Goal: Task Accomplishment & Management: Manage account settings

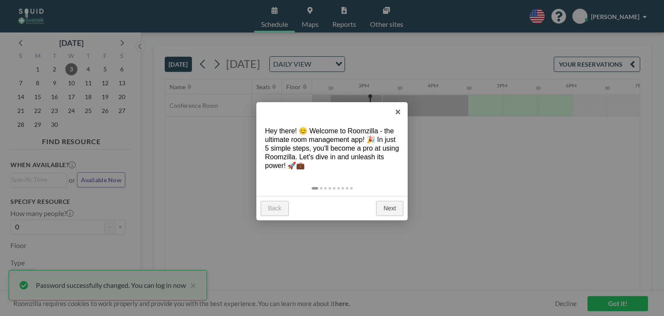
scroll to position [0, 1003]
click at [383, 205] on link "Next" at bounding box center [389, 209] width 27 height 16
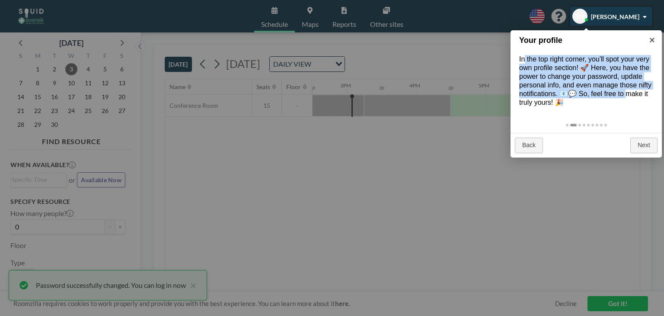
drag, startPoint x: 524, startPoint y: 61, endPoint x: 628, endPoint y: 90, distance: 107.7
click at [628, 90] on div "In the top right corner, you'll spot your very own profile section! 🚀 Here, you…" at bounding box center [586, 80] width 151 height 69
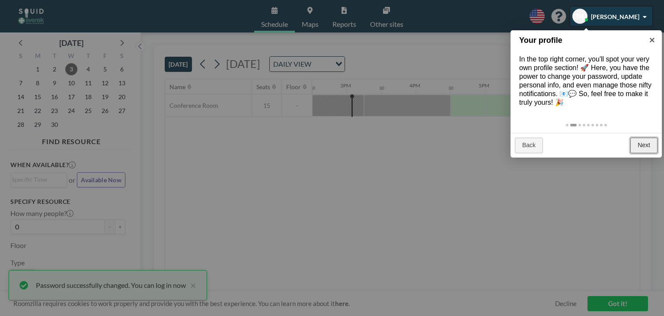
click at [648, 142] on link "Next" at bounding box center [643, 145] width 27 height 16
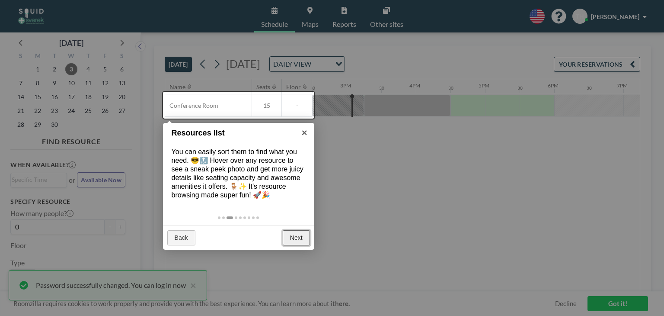
click at [291, 236] on link "Next" at bounding box center [296, 238] width 27 height 16
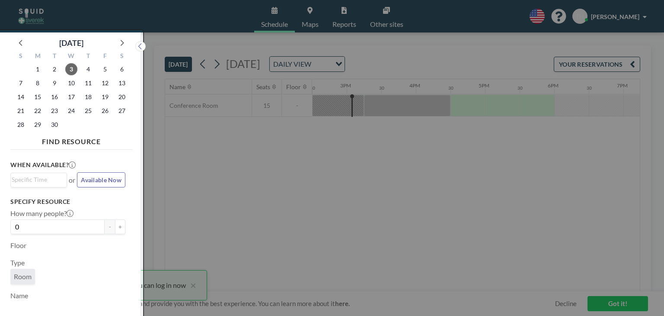
scroll to position [2, 0]
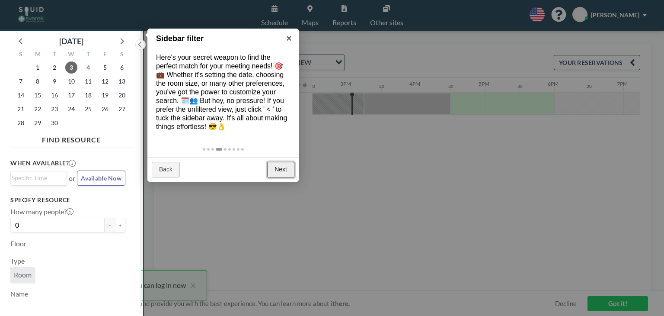
click at [282, 173] on link "Next" at bounding box center [280, 170] width 27 height 16
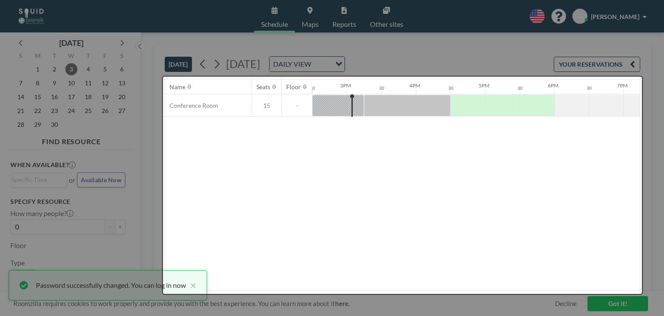
scroll to position [0, 0]
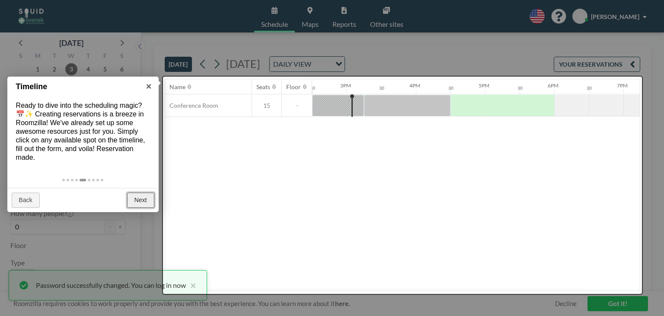
click at [140, 198] on link "Next" at bounding box center [140, 200] width 27 height 16
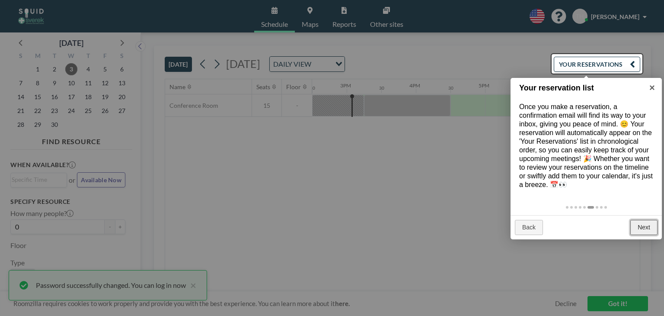
click at [637, 223] on link "Next" at bounding box center [643, 228] width 27 height 16
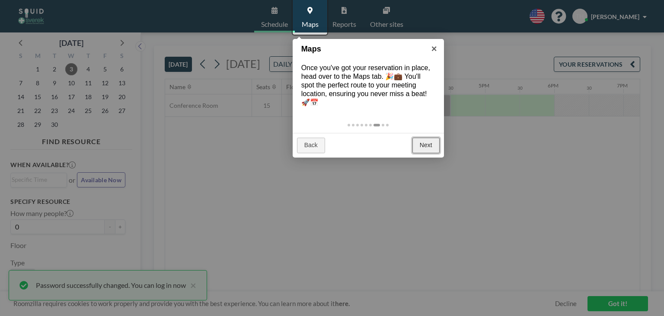
click at [423, 140] on link "Next" at bounding box center [425, 145] width 27 height 16
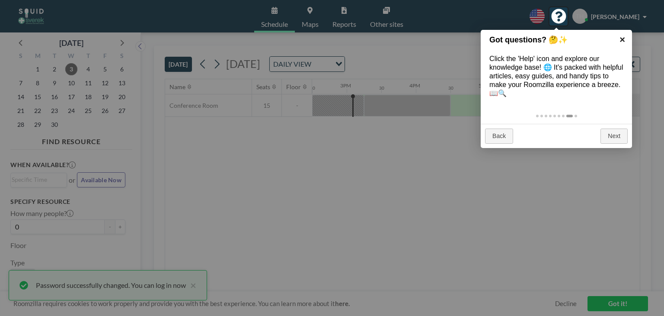
click at [620, 39] on link "×" at bounding box center [622, 39] width 19 height 19
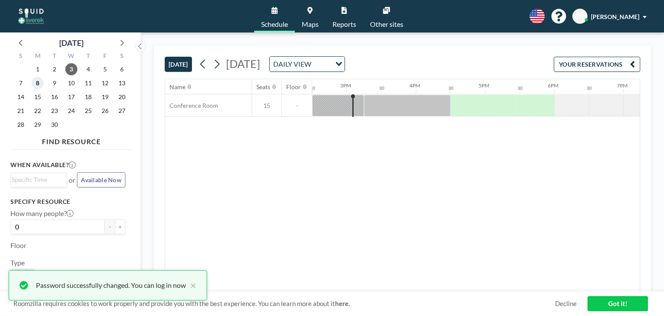
click at [36, 85] on span "8" at bounding box center [38, 83] width 12 height 12
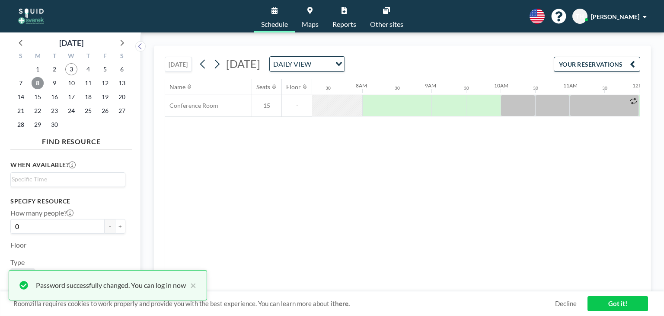
scroll to position [0, 519]
click at [331, 68] on div "DAILY VIEW" at bounding box center [300, 63] width 61 height 13
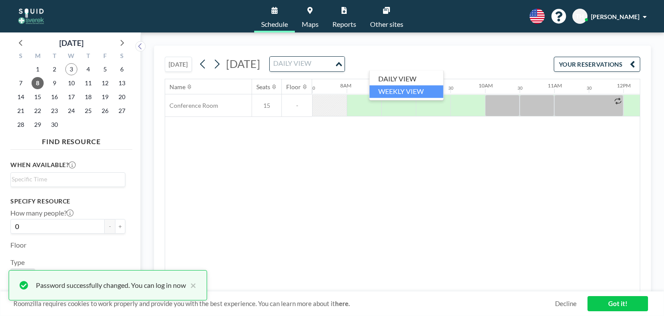
click at [410, 91] on li "WEEKLY VIEW" at bounding box center [407, 91] width 74 height 13
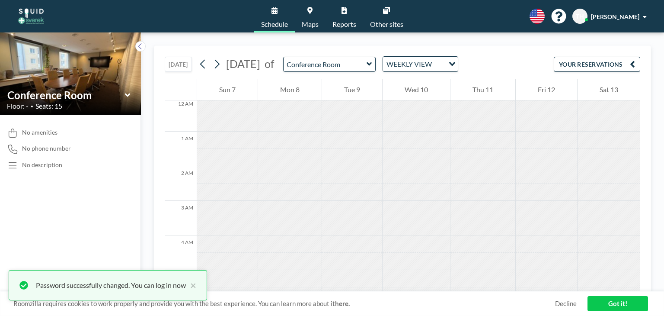
scroll to position [0, 0]
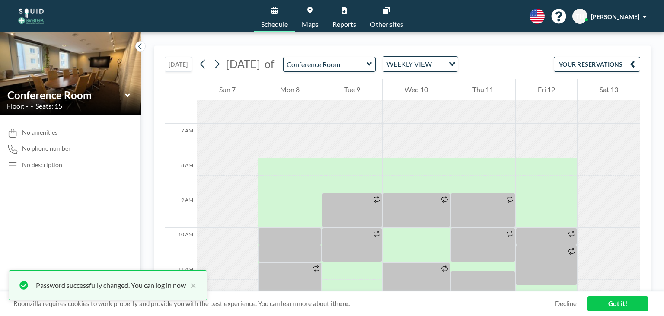
scroll to position [220, 0]
click at [308, 14] on link "Maps" at bounding box center [310, 16] width 31 height 32
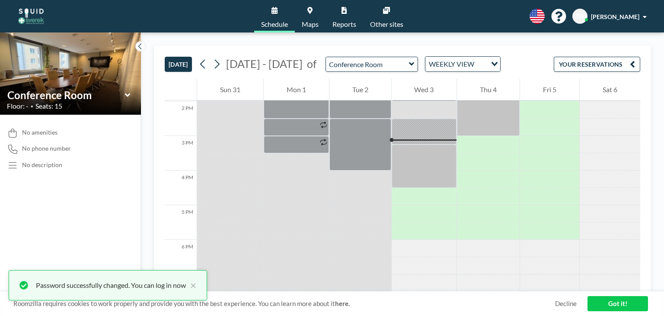
scroll to position [501, 0]
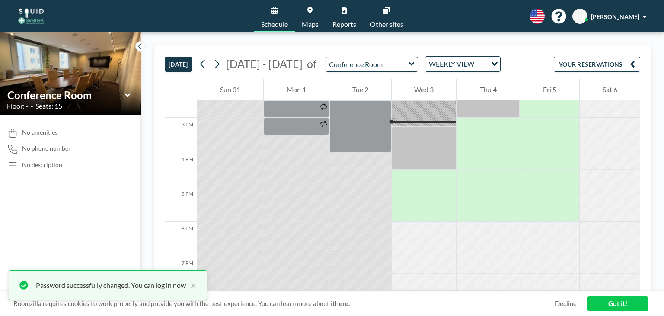
click at [626, 21] on div "TH [PERSON_NAME]" at bounding box center [611, 16] width 78 height 15
click at [618, 14] on span "[PERSON_NAME]" at bounding box center [615, 16] width 48 height 7
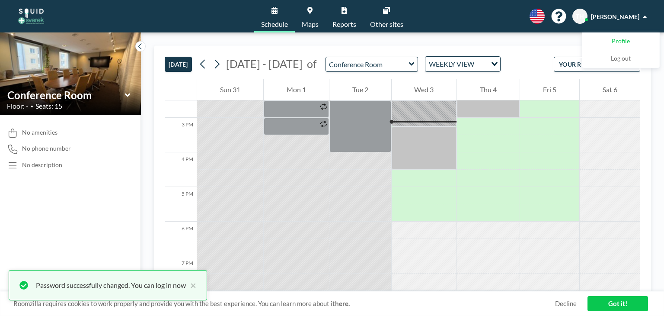
click at [619, 45] on span "Profile" at bounding box center [621, 41] width 18 height 9
